Goal: Consume media (video, audio)

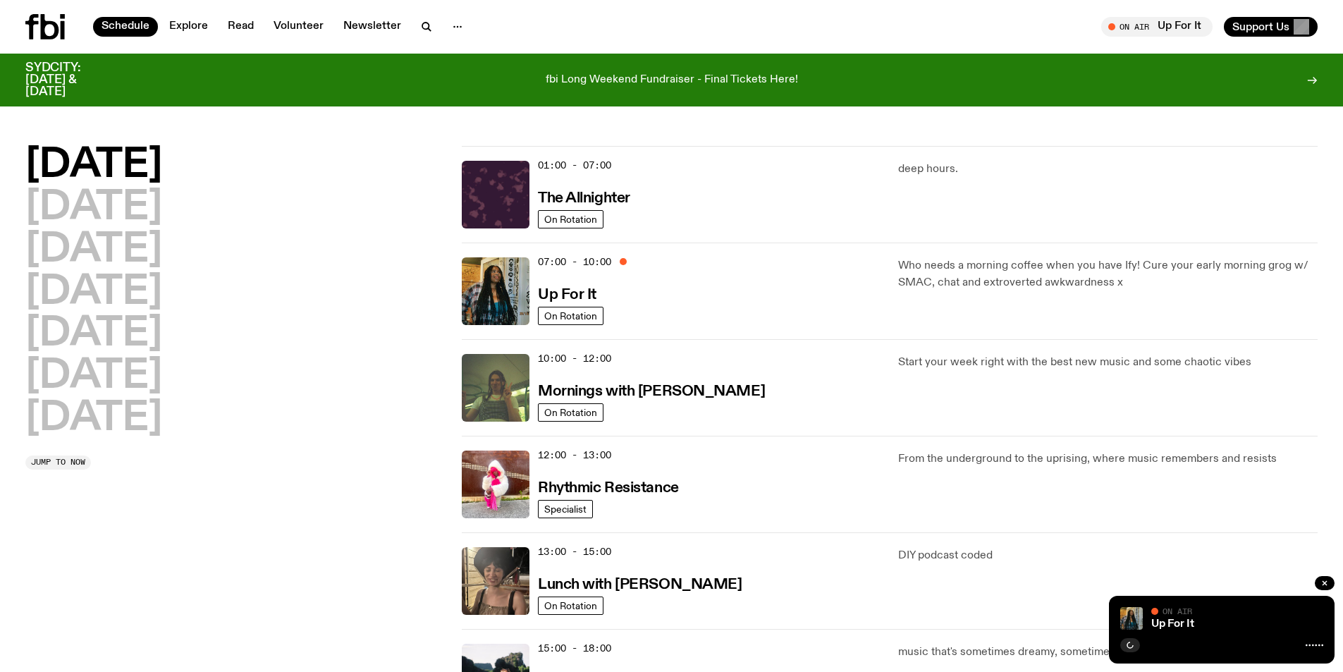
click at [108, 424] on h2 "Sunday" at bounding box center [93, 418] width 137 height 39
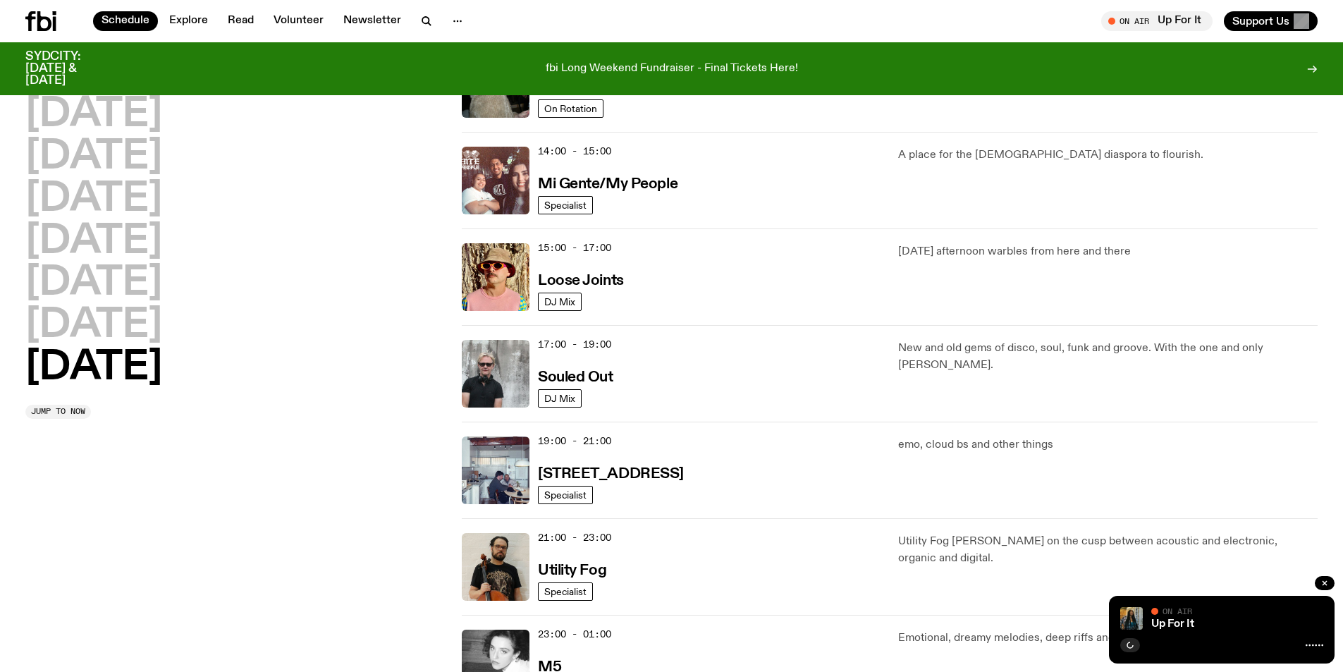
scroll to position [670, 0]
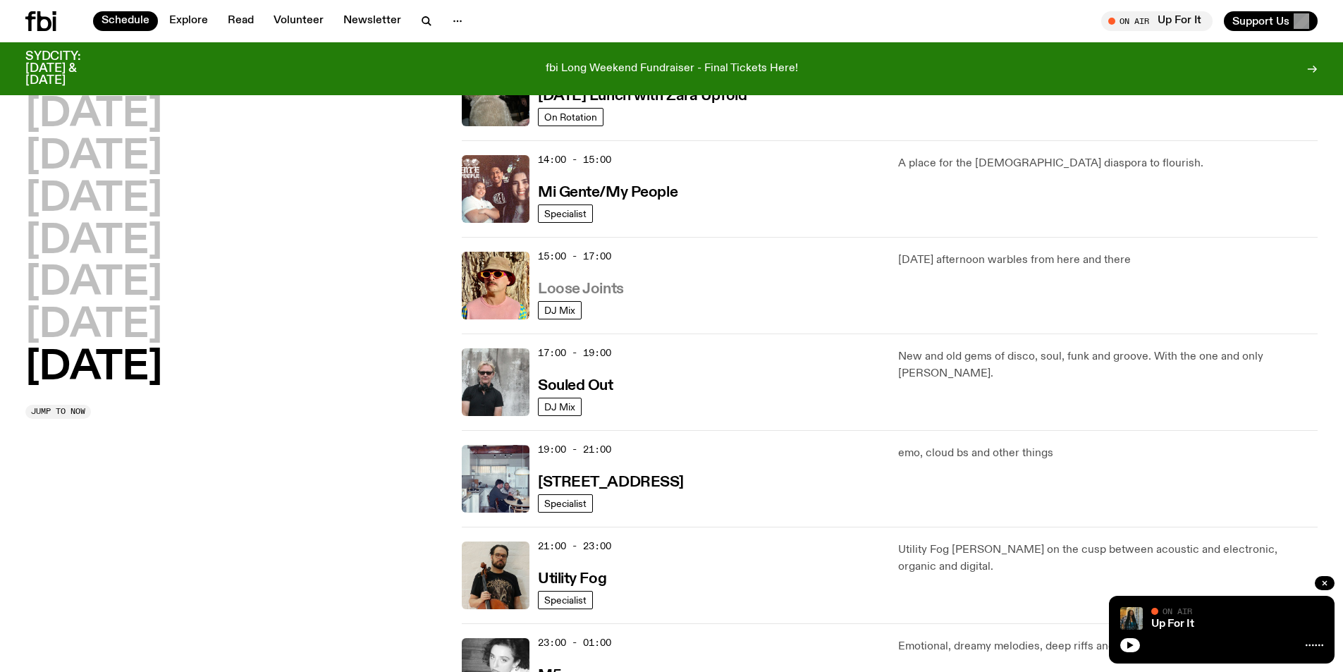
click at [579, 293] on h3 "Loose Joints" at bounding box center [581, 289] width 86 height 15
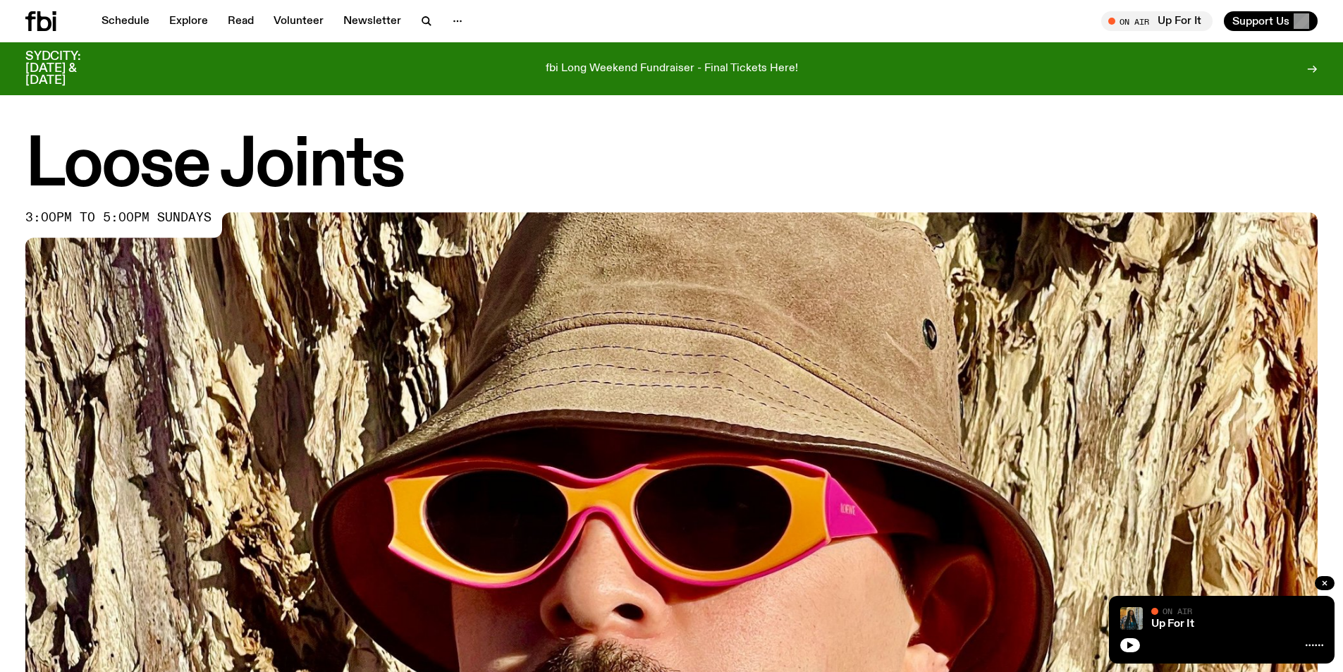
scroll to position [750, 0]
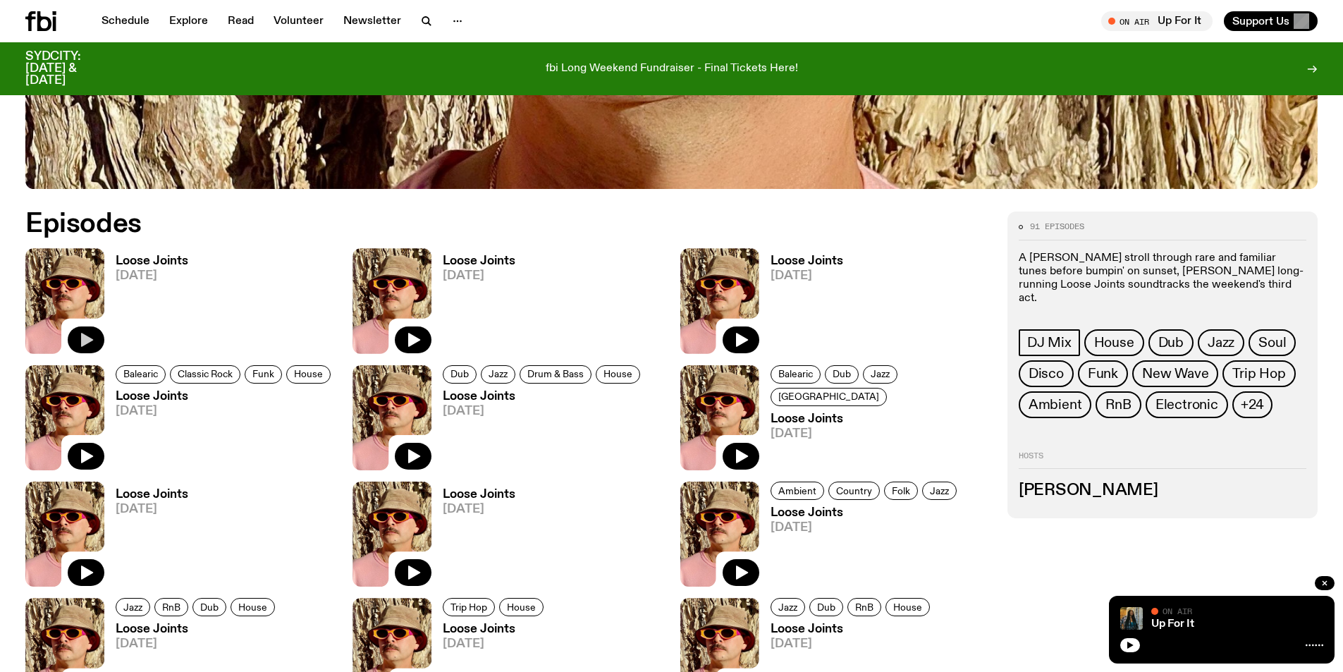
click at [88, 339] on icon "button" at bounding box center [87, 340] width 12 height 14
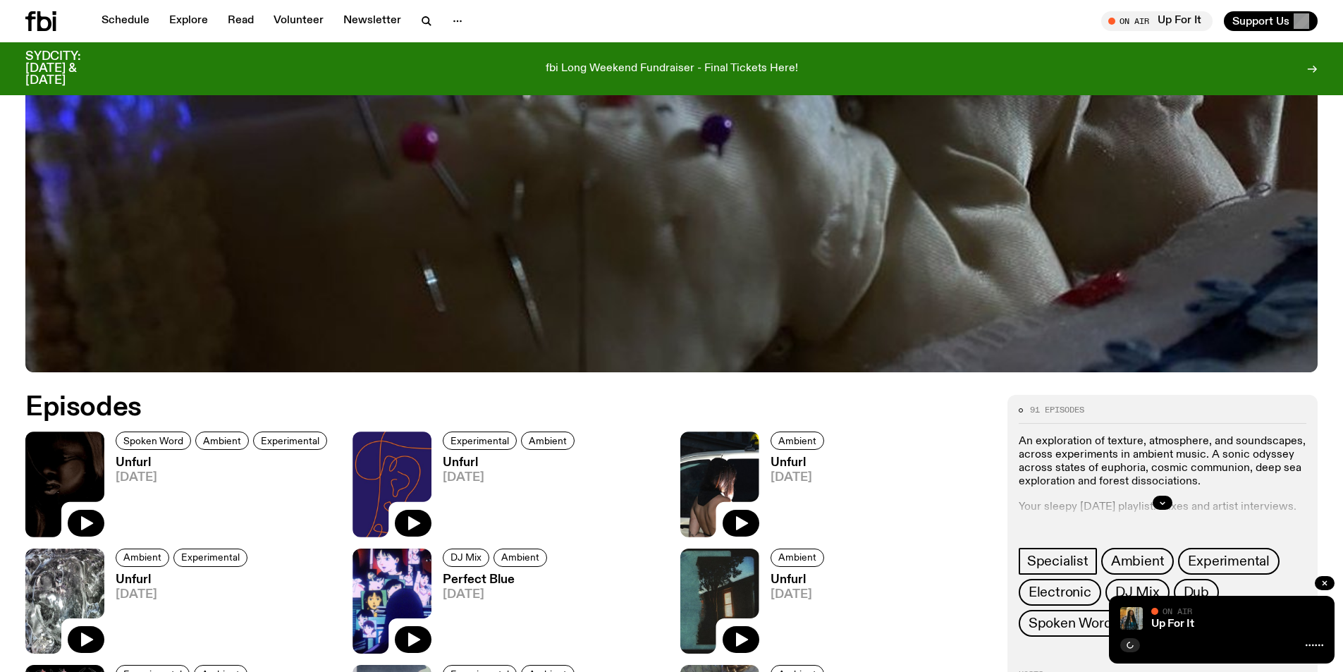
scroll to position [851, 0]
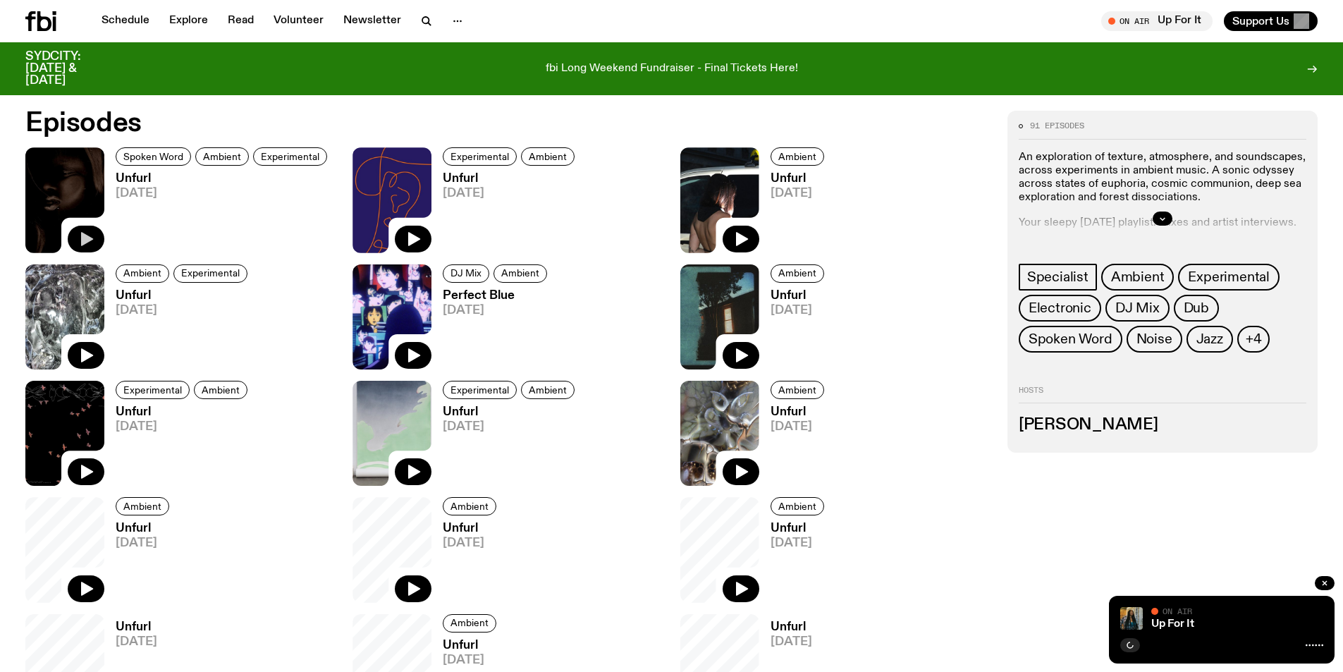
click at [92, 239] on icon "button" at bounding box center [87, 239] width 12 height 14
